Goal: Find contact information: Find contact information

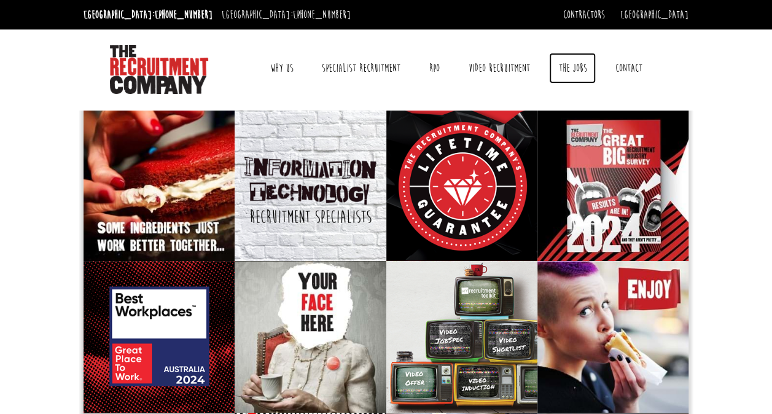
click at [572, 62] on link "The Jobs" at bounding box center [572, 68] width 47 height 31
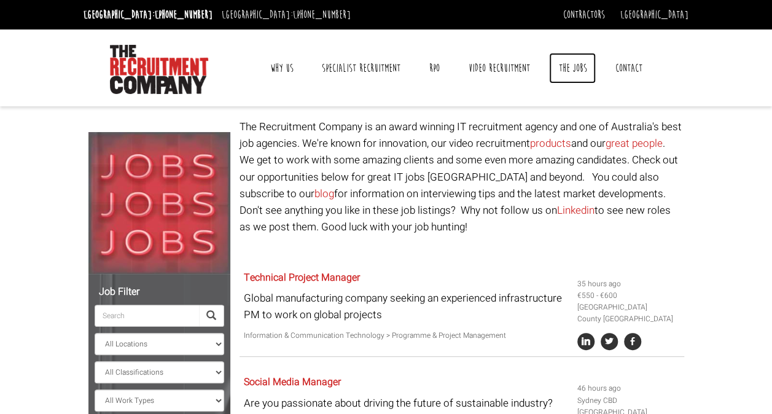
click at [565, 66] on link "The Jobs" at bounding box center [572, 68] width 47 height 31
click at [275, 75] on link "Why Us" at bounding box center [282, 68] width 42 height 31
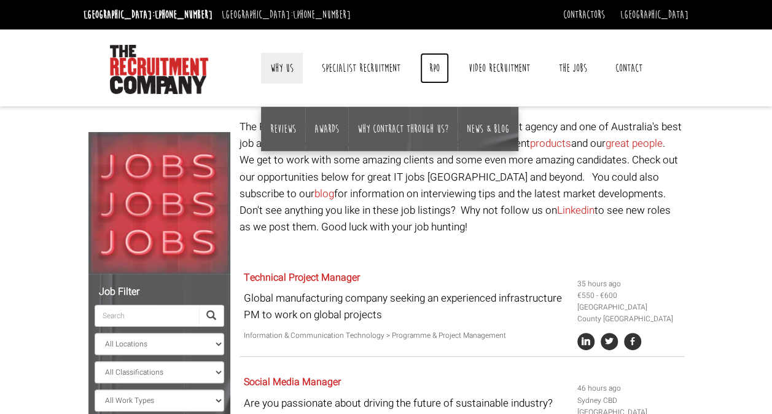
click at [426, 64] on link "RPO" at bounding box center [434, 68] width 29 height 31
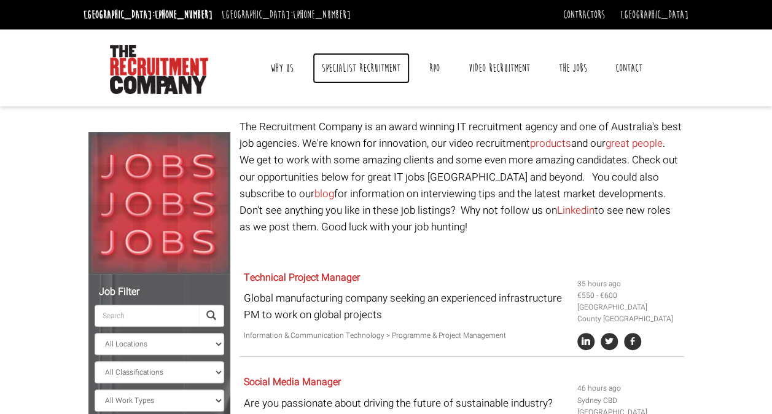
click at [372, 73] on link "Specialist Recruitment" at bounding box center [361, 68] width 97 height 31
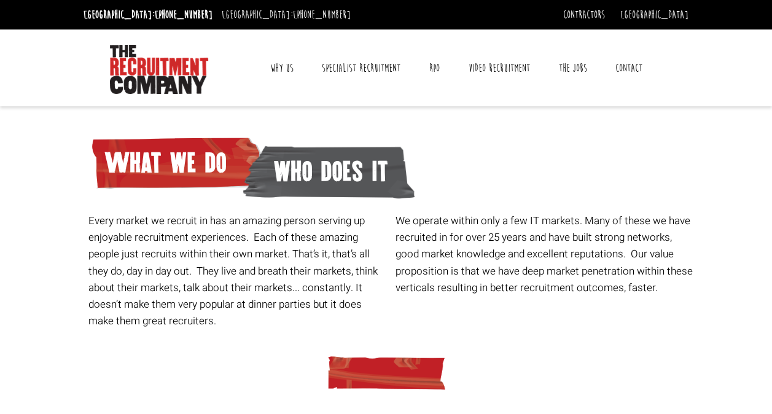
click at [627, 72] on link "Contact" at bounding box center [629, 68] width 45 height 31
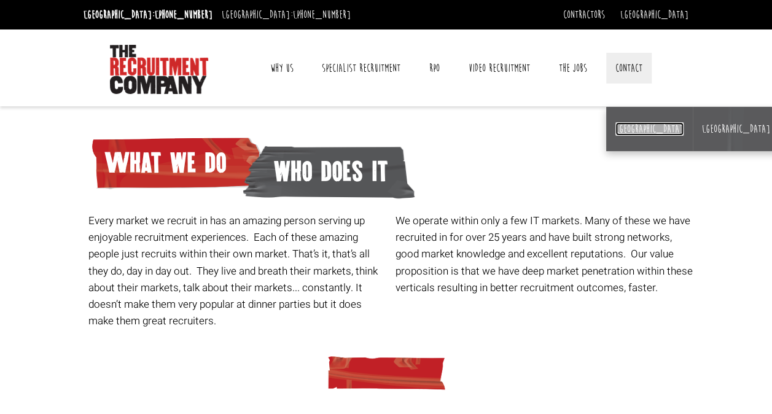
click at [628, 129] on link "[GEOGRAPHIC_DATA]" at bounding box center [650, 129] width 68 height 14
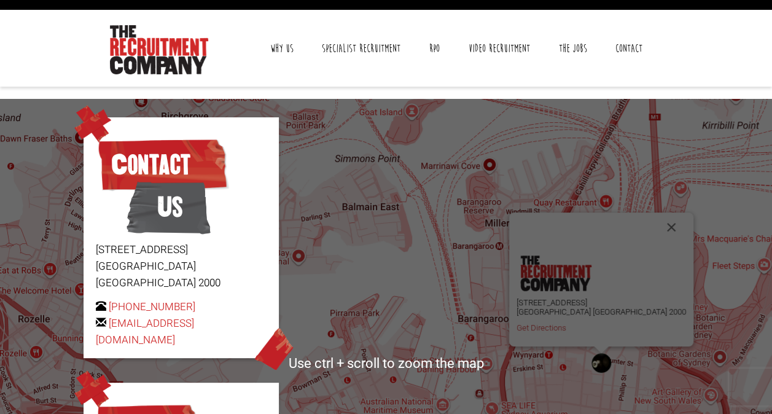
scroll to position [9, 0]
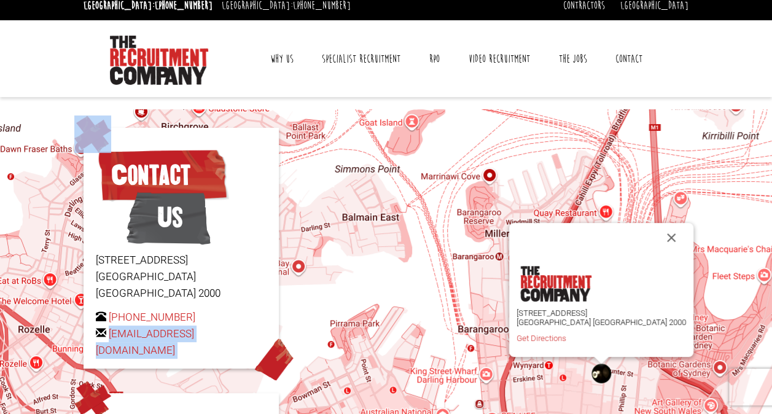
drag, startPoint x: 93, startPoint y: 334, endPoint x: 267, endPoint y: 337, distance: 174.6
click at [267, 337] on div "Contact Us [STREET_ADDRESS] [PHONE_NUMBER] [EMAIL_ADDRESS][DOMAIN_NAME]" at bounding box center [181, 248] width 195 height 241
copy div "[EMAIL_ADDRESS][DOMAIN_NAME]"
